Goal: Information Seeking & Learning: Learn about a topic

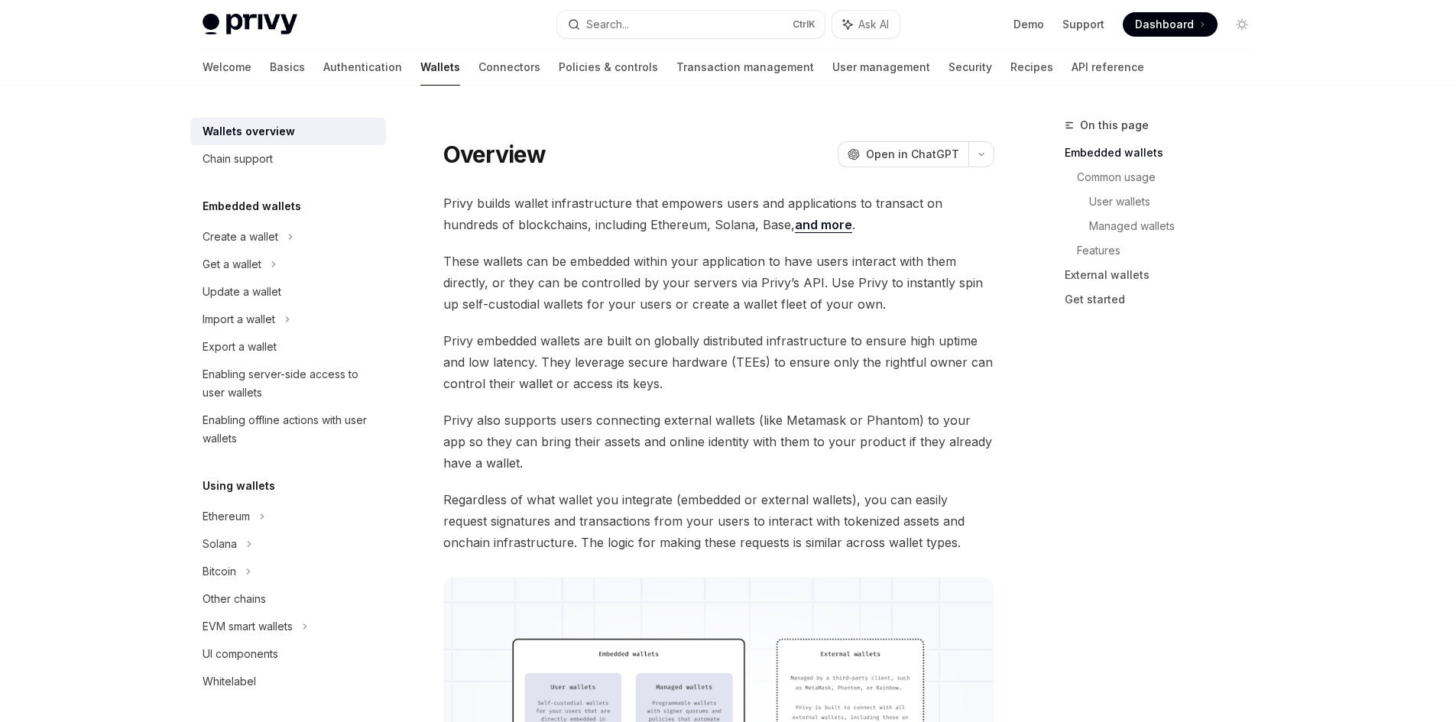
click at [271, 18] on img at bounding box center [250, 24] width 95 height 21
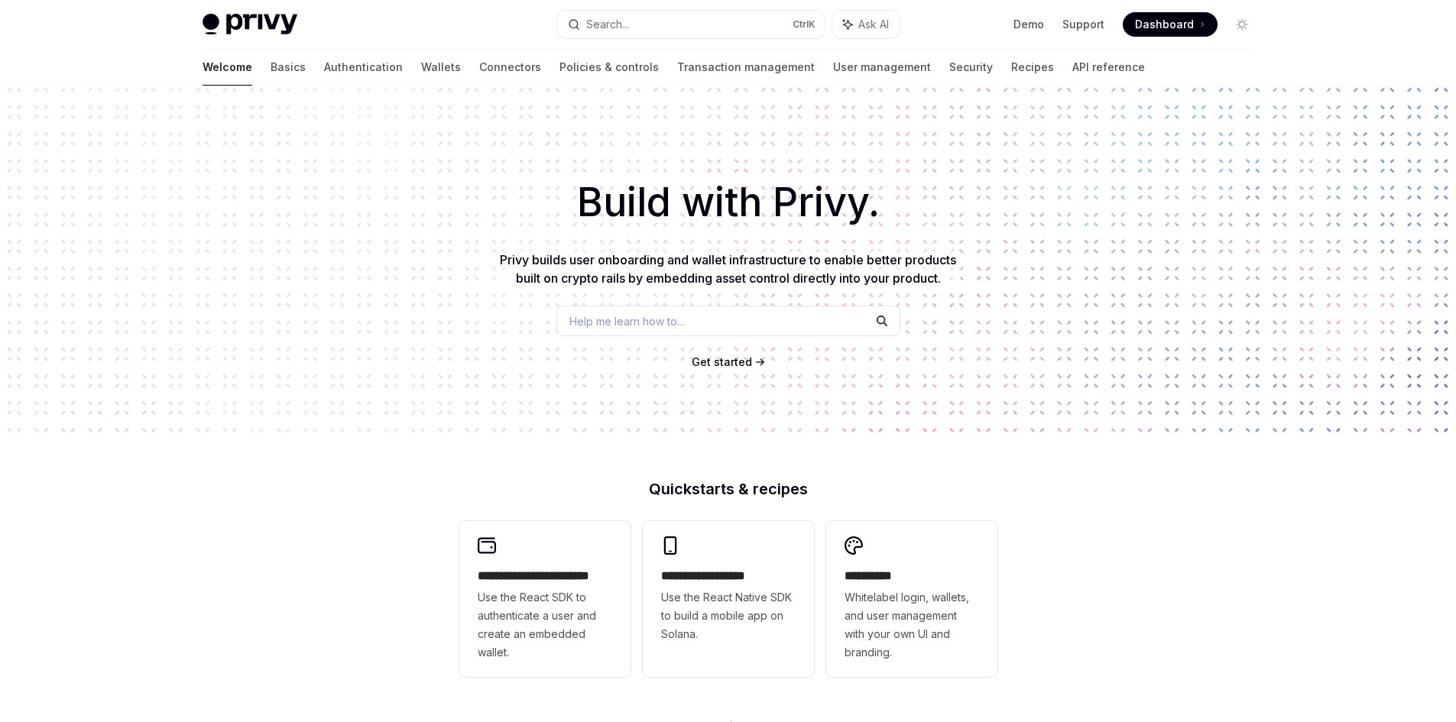
click at [1148, 24] on span "Dashboard" at bounding box center [1164, 24] width 59 height 15
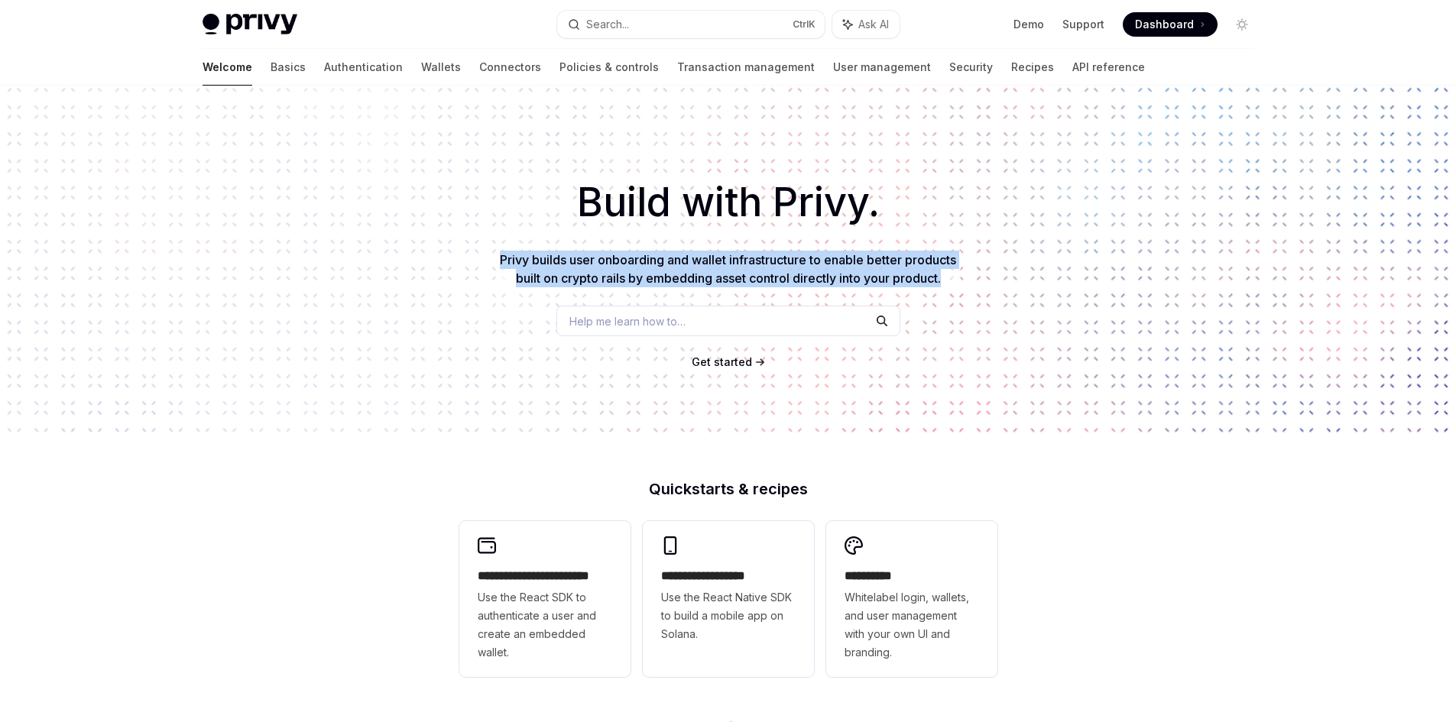
drag, startPoint x: 498, startPoint y: 259, endPoint x: 969, endPoint y: 287, distance: 471.7
click at [969, 287] on div "Build with Privy. Privy builds user onboarding and wallet infrastructure to ena…" at bounding box center [728, 260] width 1456 height 349
click at [421, 63] on link "Wallets" at bounding box center [441, 67] width 40 height 37
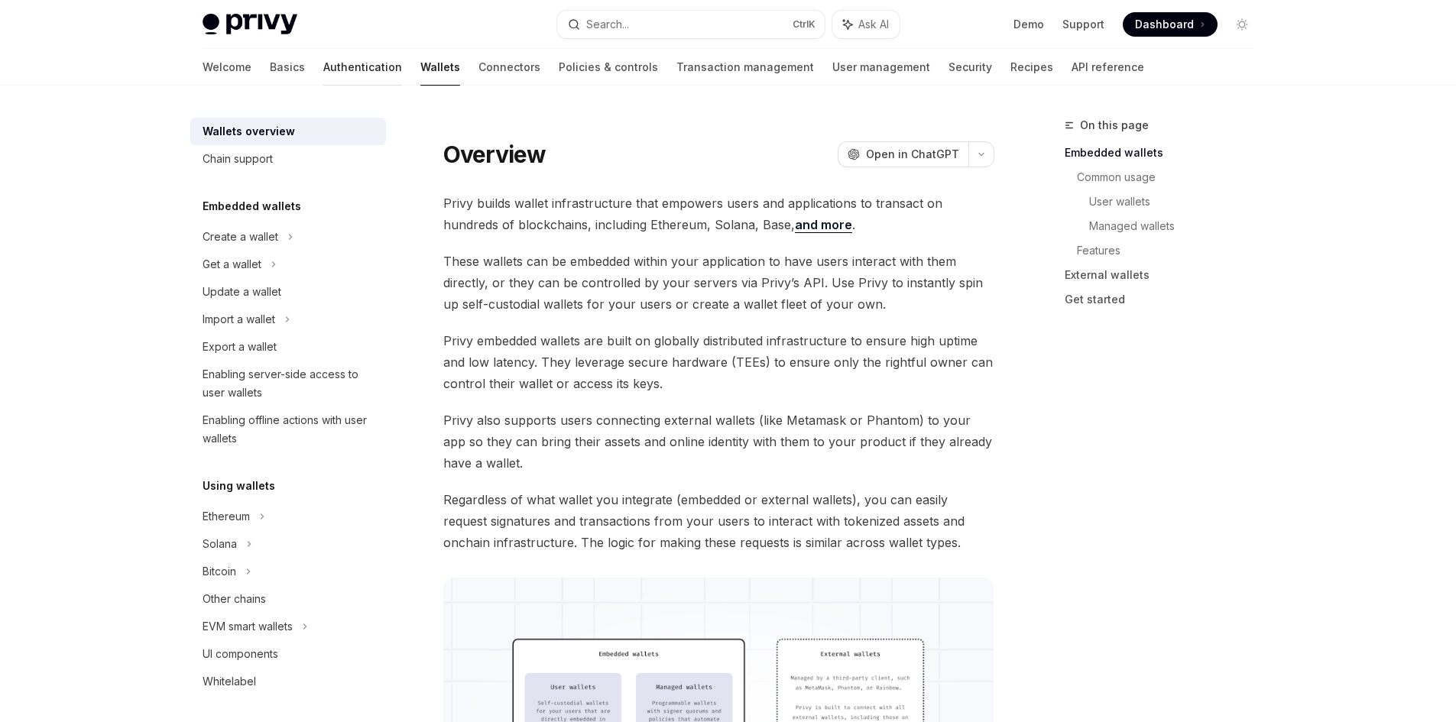
click at [323, 63] on link "Authentication" at bounding box center [362, 67] width 79 height 37
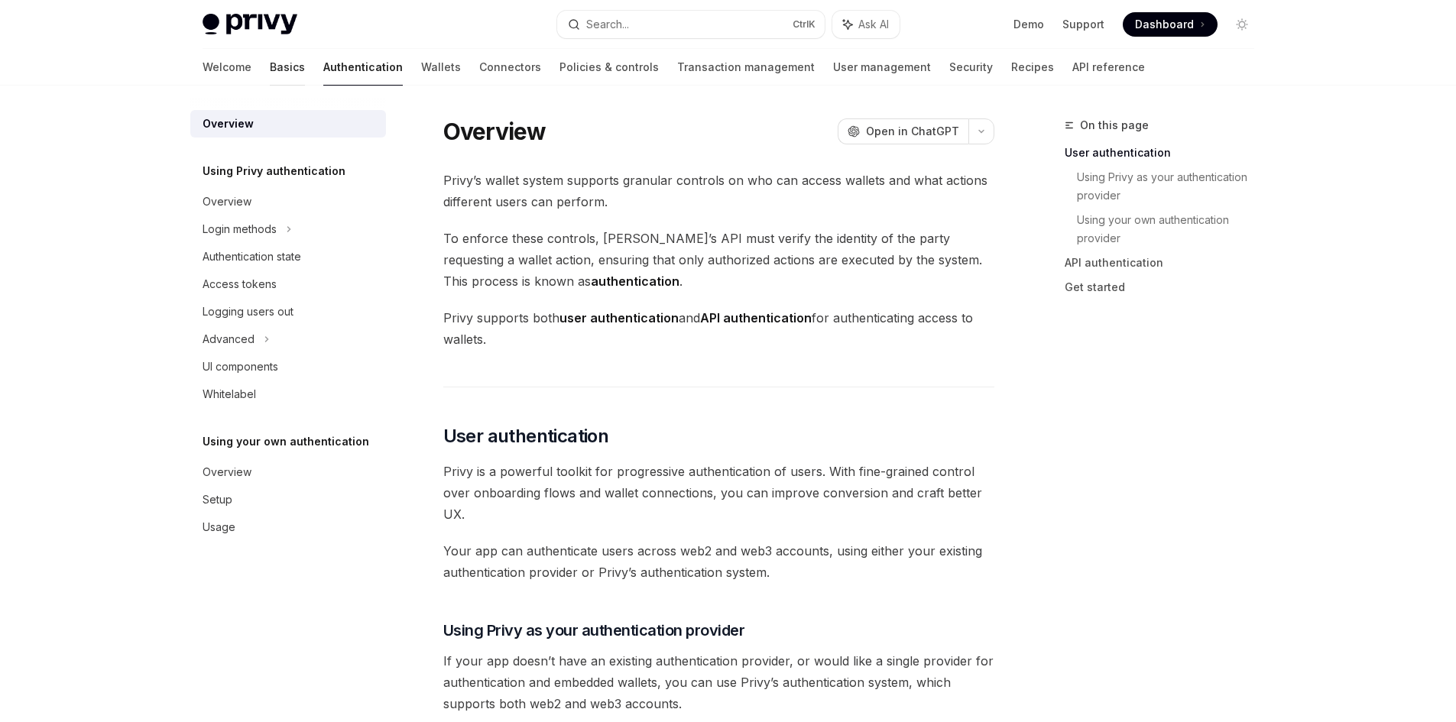
click at [270, 66] on link "Basics" at bounding box center [287, 67] width 35 height 37
type textarea "*"
